Goal: Task Accomplishment & Management: Complete application form

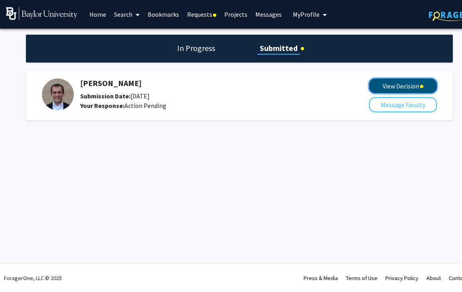
click at [413, 81] on button "View Decision" at bounding box center [403, 86] width 68 height 15
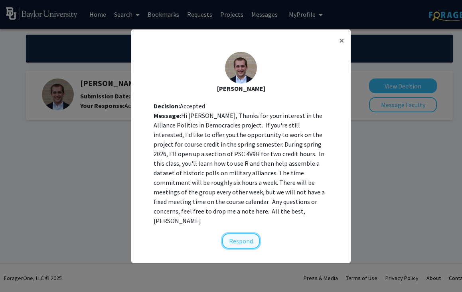
click at [237, 236] on button "Respond" at bounding box center [240, 241] width 37 height 15
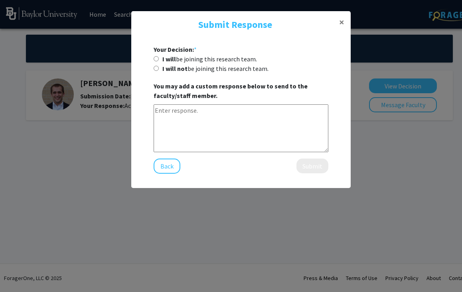
click at [156, 58] on input "I will be joining this research team." at bounding box center [155, 58] width 5 height 5
radio input "true"
click at [185, 106] on textarea at bounding box center [240, 128] width 175 height 48
type textarea "H"
drag, startPoint x: 217, startPoint y: 110, endPoint x: 199, endPoint y: 110, distance: 18.3
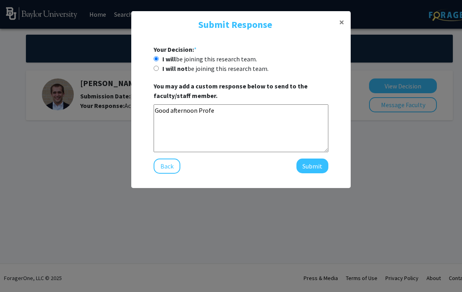
click at [199, 110] on textarea "Good afternoon Profe" at bounding box center [240, 128] width 175 height 48
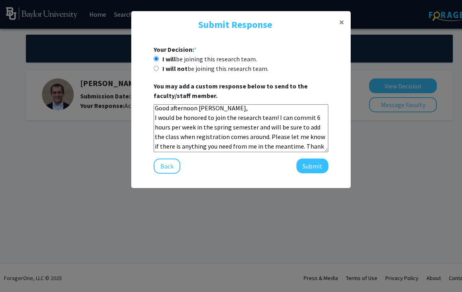
scroll to position [10, 0]
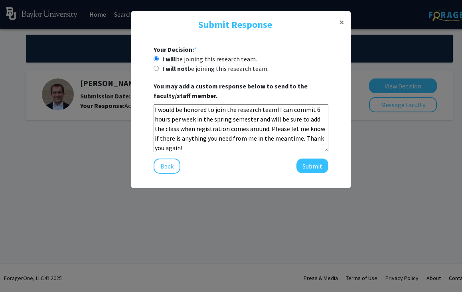
type textarea "Good afternoon [PERSON_NAME], I would be honored to join the research team! I c…"
click at [180, 151] on div "Good afternoon [PERSON_NAME], I would be honored to join the research team! I c…" at bounding box center [240, 129] width 175 height 50
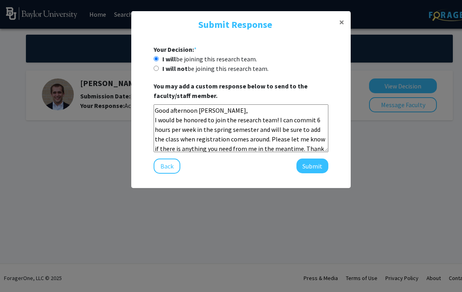
drag, startPoint x: 177, startPoint y: 148, endPoint x: 149, endPoint y: 94, distance: 60.8
click at [149, 94] on form "Your Decision: * I will be joining this research team. I will not be joining th…" at bounding box center [241, 109] width 206 height 129
click at [170, 167] on button "Back" at bounding box center [166, 166] width 27 height 15
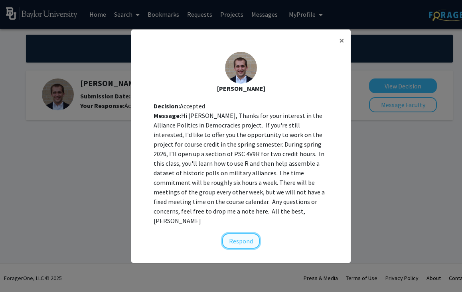
click at [242, 235] on button "Respond" at bounding box center [240, 241] width 37 height 15
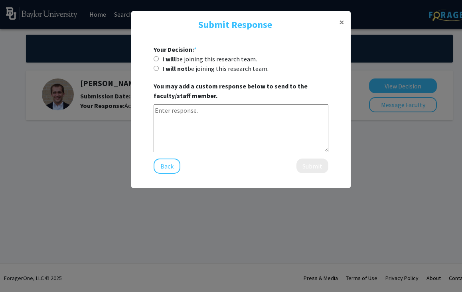
click at [155, 60] on input "I will be joining this research team." at bounding box center [155, 58] width 5 height 5
radio input "true"
click at [174, 109] on textarea at bounding box center [240, 128] width 175 height 48
paste textarea "Good afternoon [PERSON_NAME], I would be honored to join the research team! I c…"
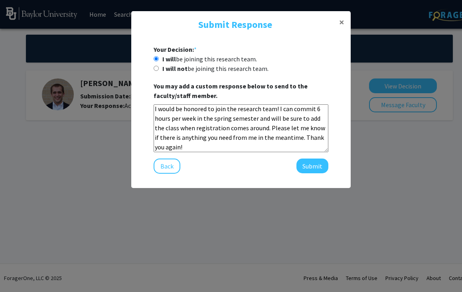
scroll to position [12, 0]
type textarea "Good afternoon [PERSON_NAME], I would be honored to join the research team! I c…"
click at [304, 167] on button "Submit" at bounding box center [312, 166] width 32 height 15
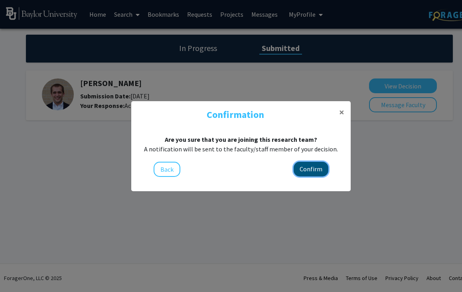
click at [307, 166] on button "Confirm" at bounding box center [310, 169] width 35 height 15
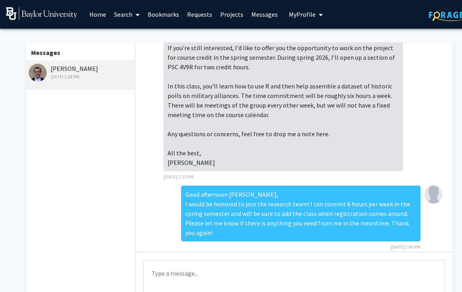
scroll to position [59, 0]
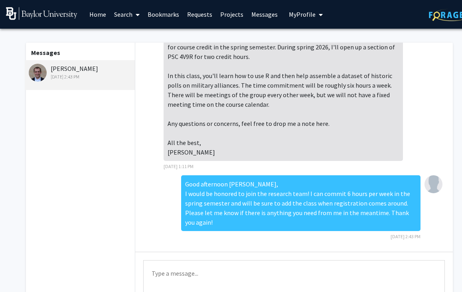
click at [311, 215] on div "Good afternoon [PERSON_NAME], I would be honored to join the research team! I c…" at bounding box center [300, 203] width 239 height 56
